Goal: Navigation & Orientation: Find specific page/section

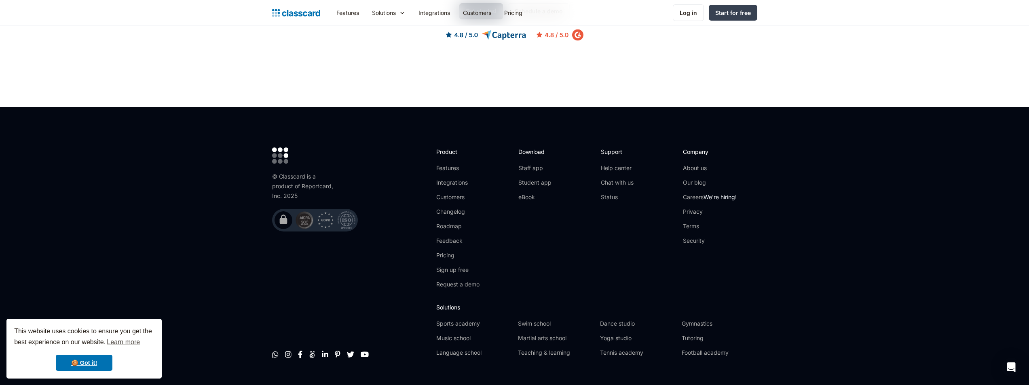
scroll to position [2587, 0]
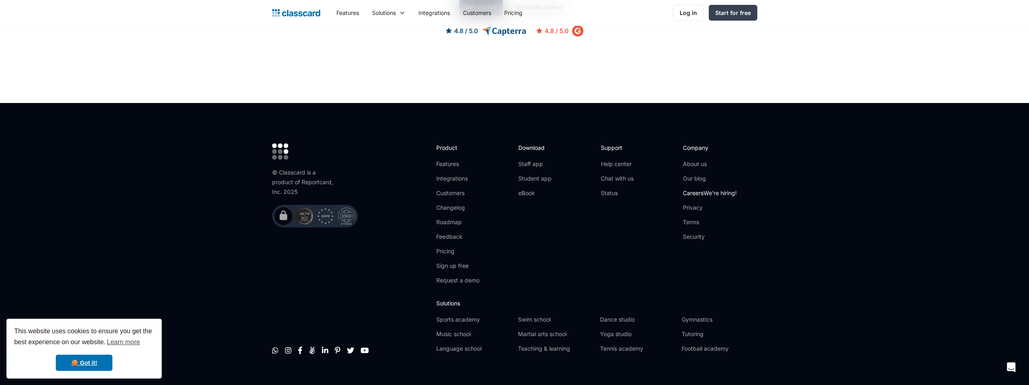
click at [696, 189] on link "Careers We're hiring!" at bounding box center [710, 193] width 54 height 8
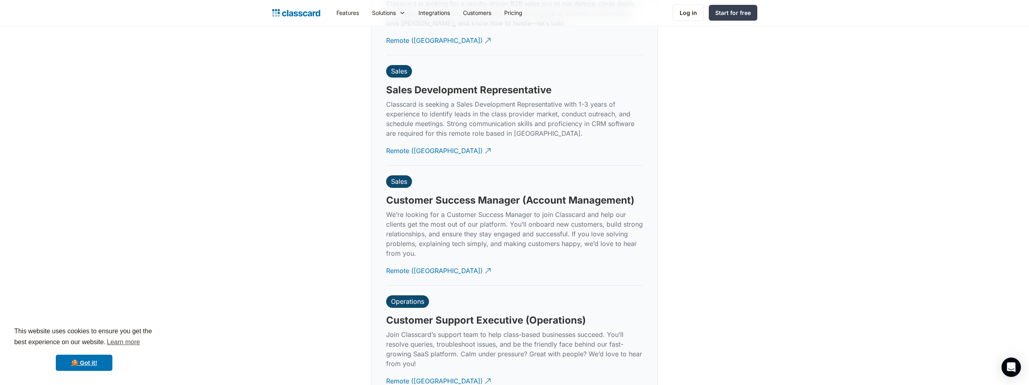
scroll to position [2291, 0]
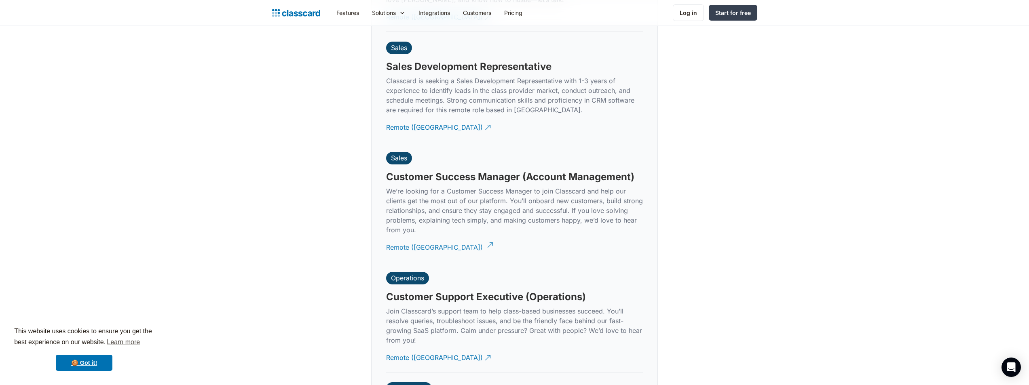
click at [409, 239] on div "Remote ([GEOGRAPHIC_DATA])" at bounding box center [434, 244] width 97 height 16
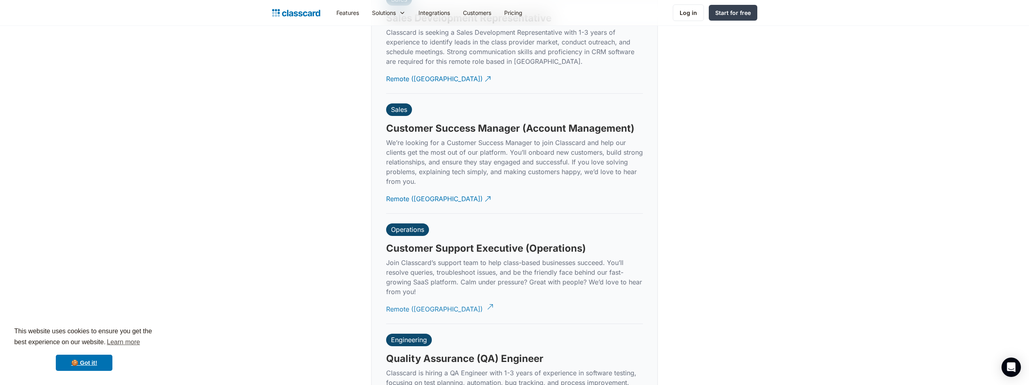
click at [410, 299] on div "Remote ([GEOGRAPHIC_DATA])" at bounding box center [434, 306] width 97 height 16
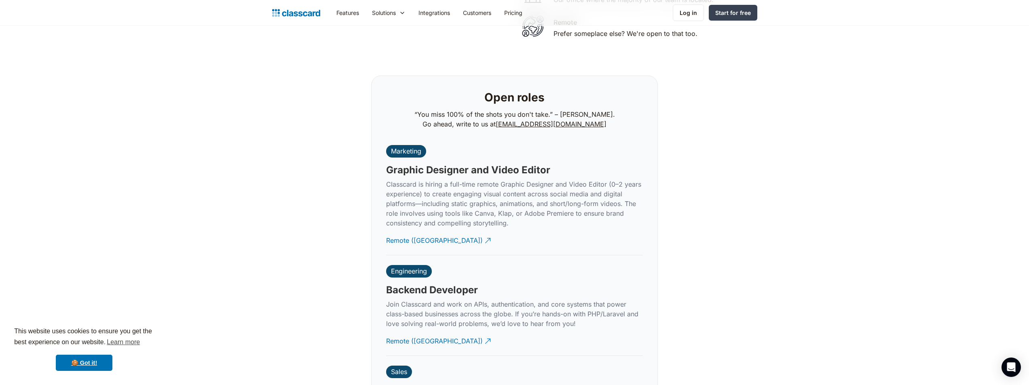
scroll to position [1952, 0]
